Goal: Information Seeking & Learning: Learn about a topic

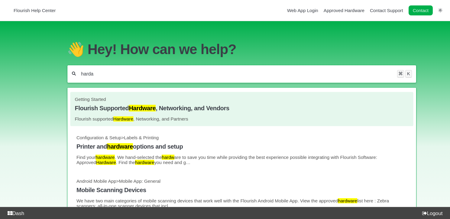
type input "harda"
click at [186, 110] on h4 "Flourish Supported Hardware , Networking, and Vendors" at bounding box center [242, 108] width 334 height 7
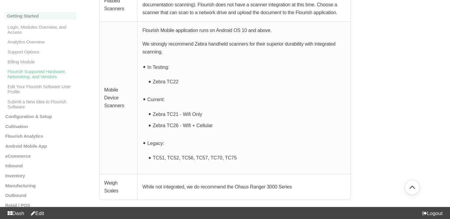
scroll to position [849, 0]
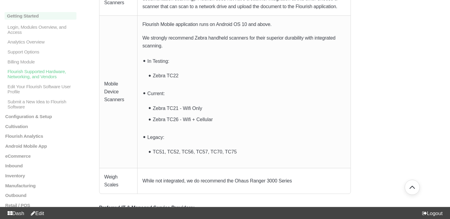
click at [155, 113] on li "Zebra TC26 - Wifi + Cellular" at bounding box center [247, 118] width 193 height 11
drag, startPoint x: 158, startPoint y: 102, endPoint x: 223, endPoint y: 112, distance: 66.3
click at [223, 112] on ul "Zebra TC21 - Wifi Only Zebra TC26 - Wifi + Cellular" at bounding box center [247, 113] width 193 height 23
click at [223, 113] on li "Zebra TC26 - Wifi + Cellular" at bounding box center [247, 118] width 193 height 11
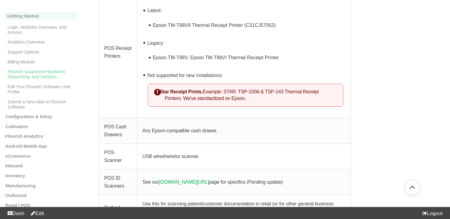
scroll to position [66, 0]
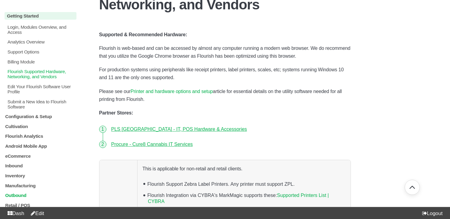
click at [15, 198] on p "Outbound" at bounding box center [41, 195] width 72 height 5
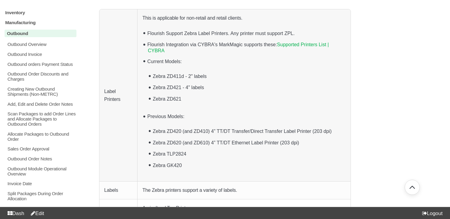
scroll to position [161, 0]
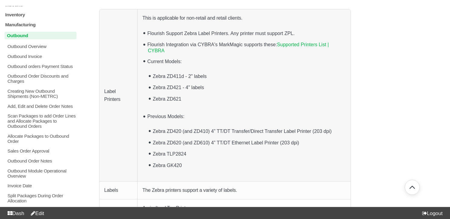
click at [26, 37] on p "Outbound" at bounding box center [41, 36] width 72 height 8
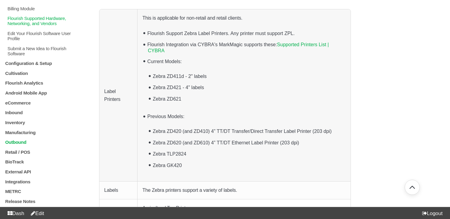
click at [17, 141] on p "Outbound" at bounding box center [41, 142] width 72 height 5
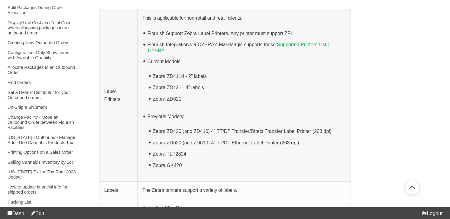
scroll to position [350, 0]
click at [26, 75] on p "Allocate Packages to an Outbound Order" at bounding box center [42, 70] width 70 height 10
